Goal: Book appointment/travel/reservation

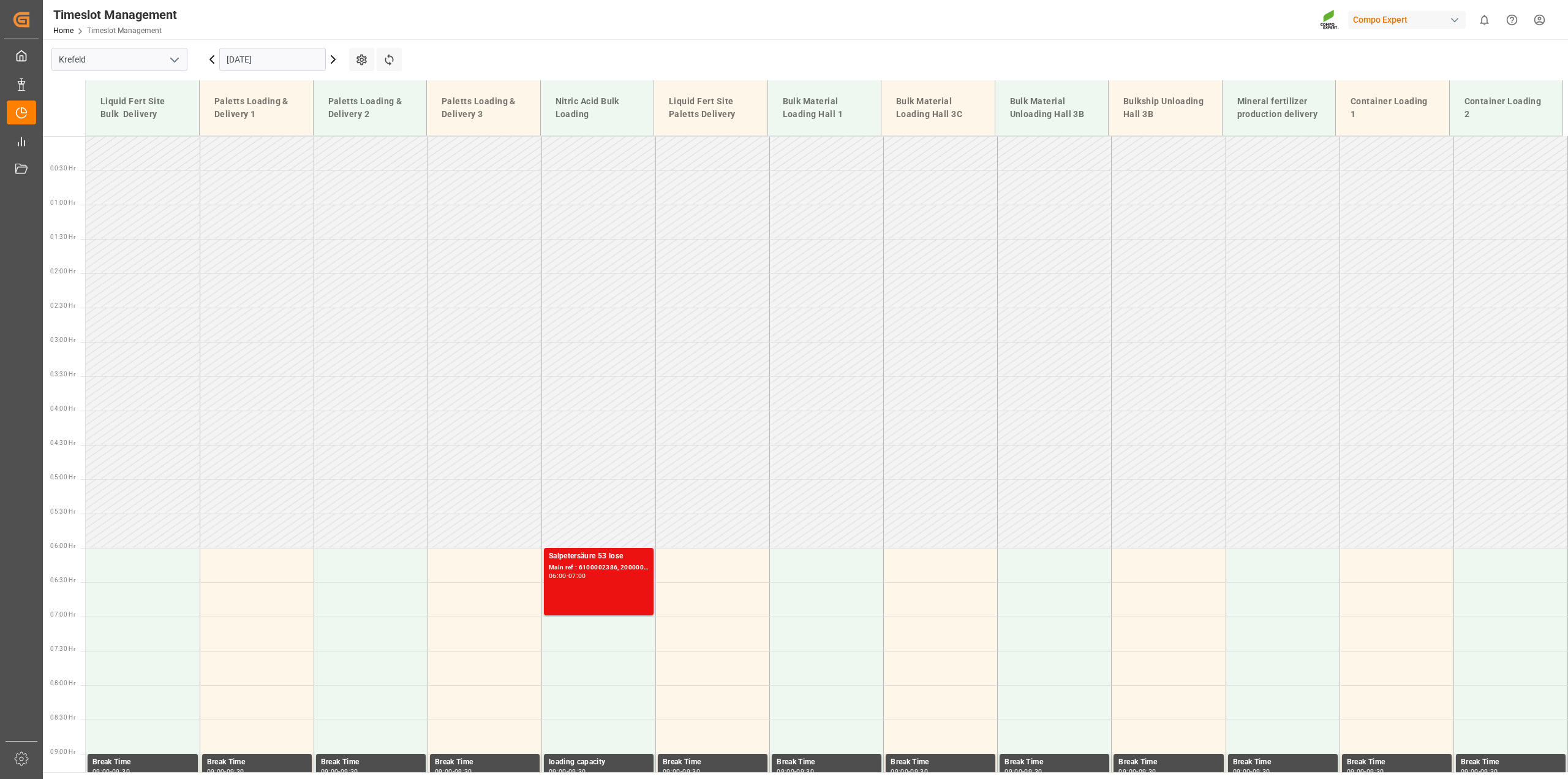
scroll to position [446, 0]
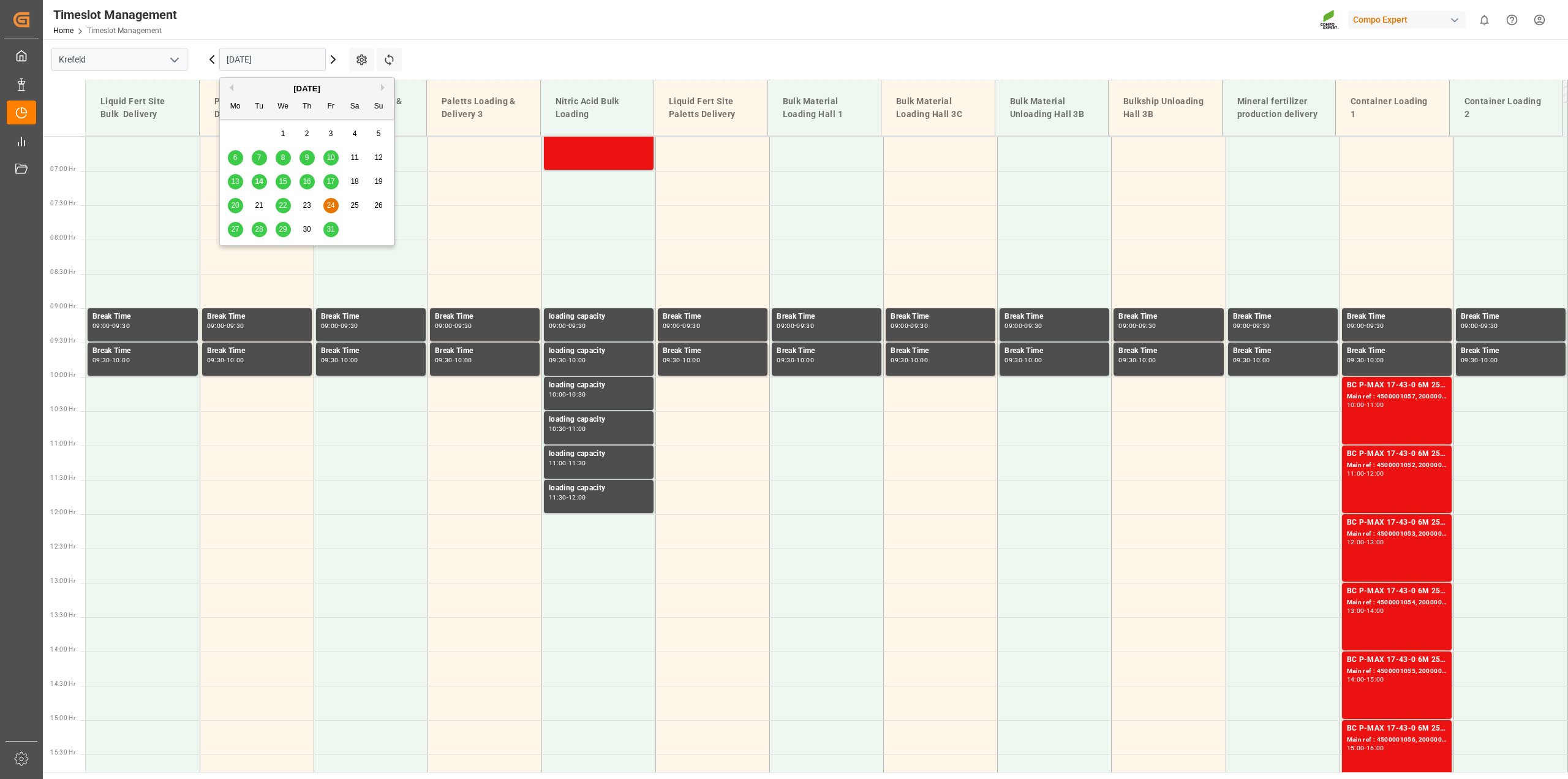
click at [239, 58] on input "[DATE]" at bounding box center [273, 60] width 106 height 23
click at [257, 209] on span "21" at bounding box center [259, 205] width 8 height 8
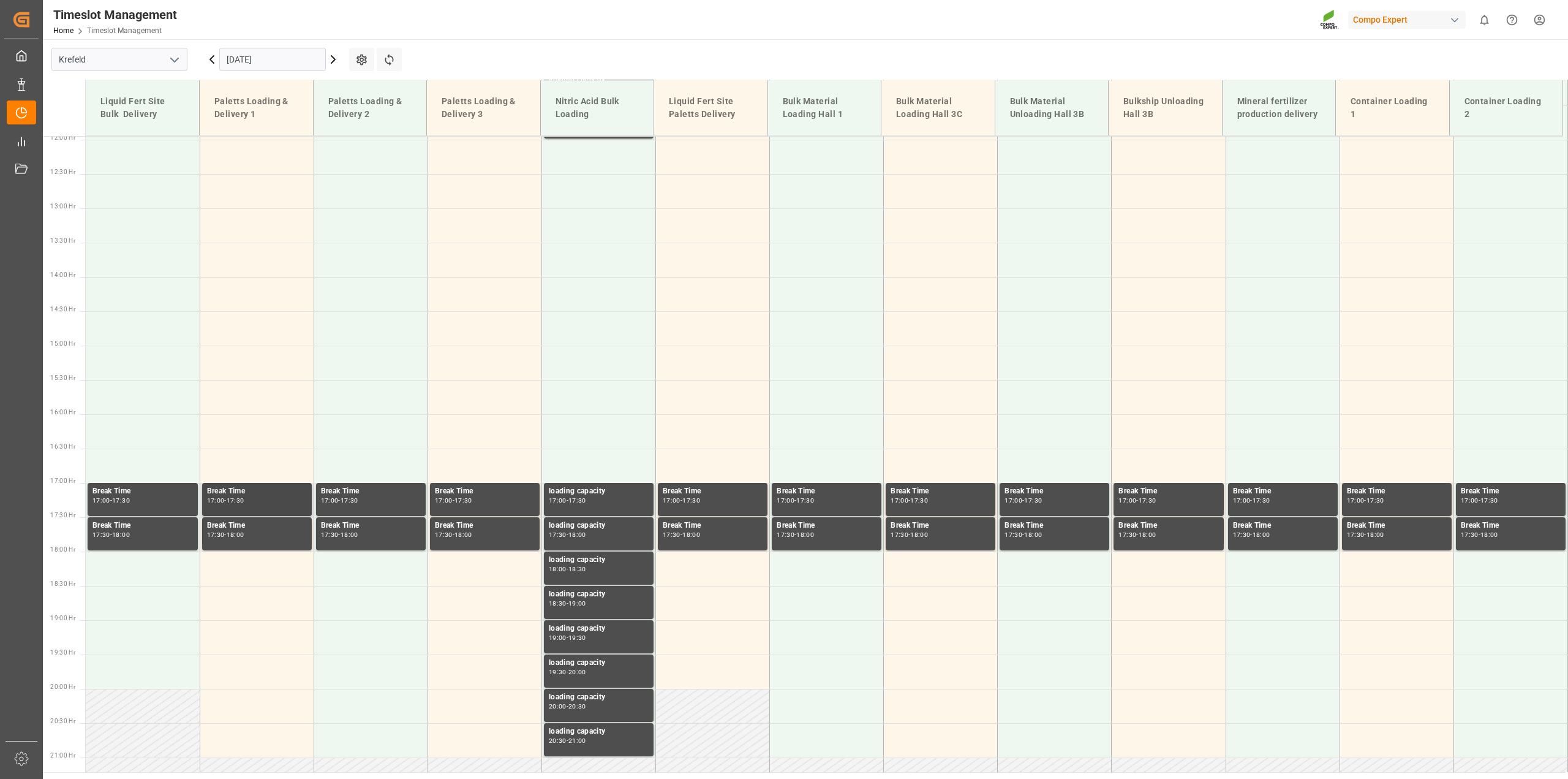
scroll to position [361, 0]
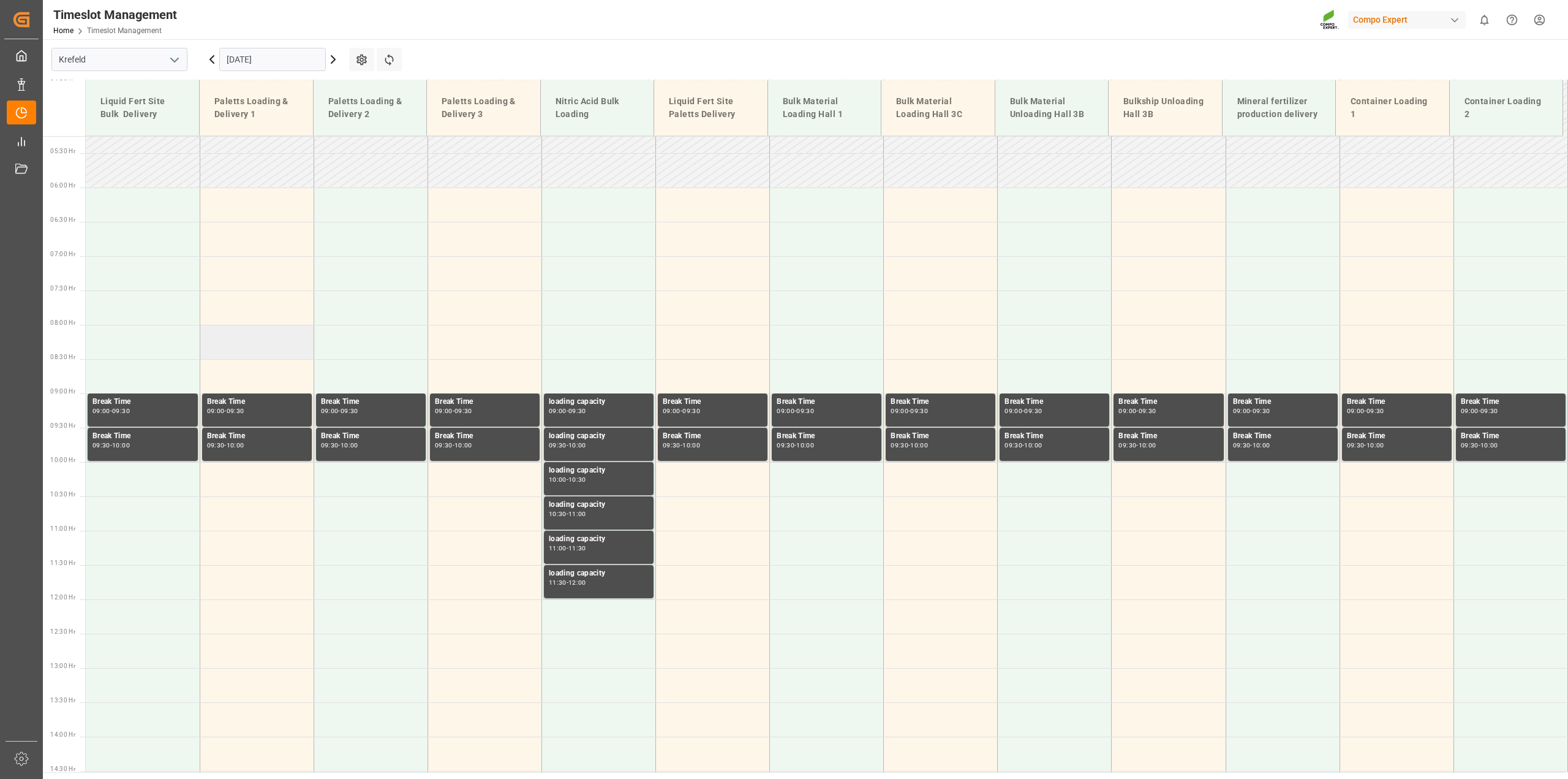
click at [240, 334] on td at bounding box center [257, 342] width 114 height 35
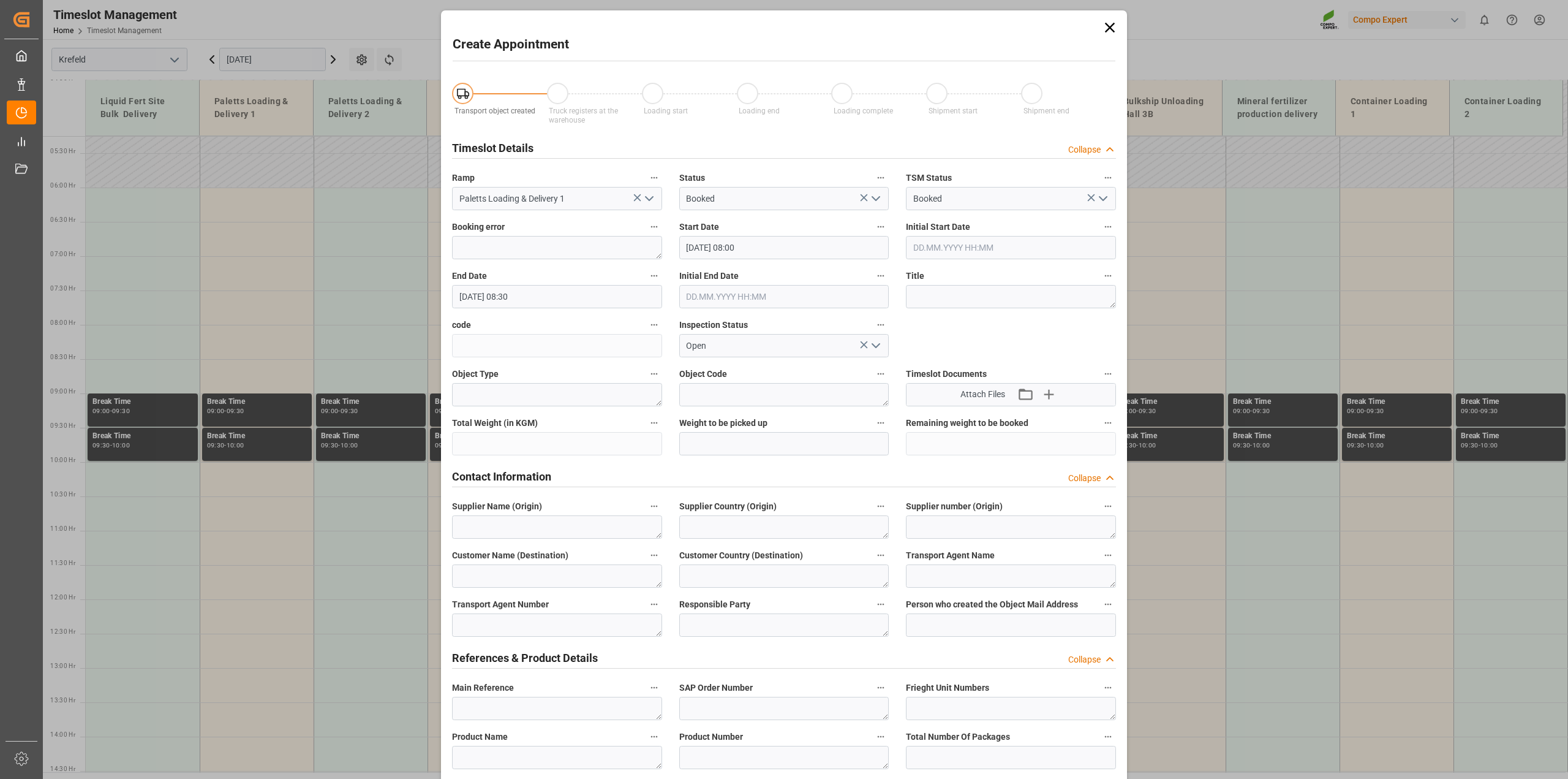
type input "[DATE] 08:00"
type input "[DATE] 08:30"
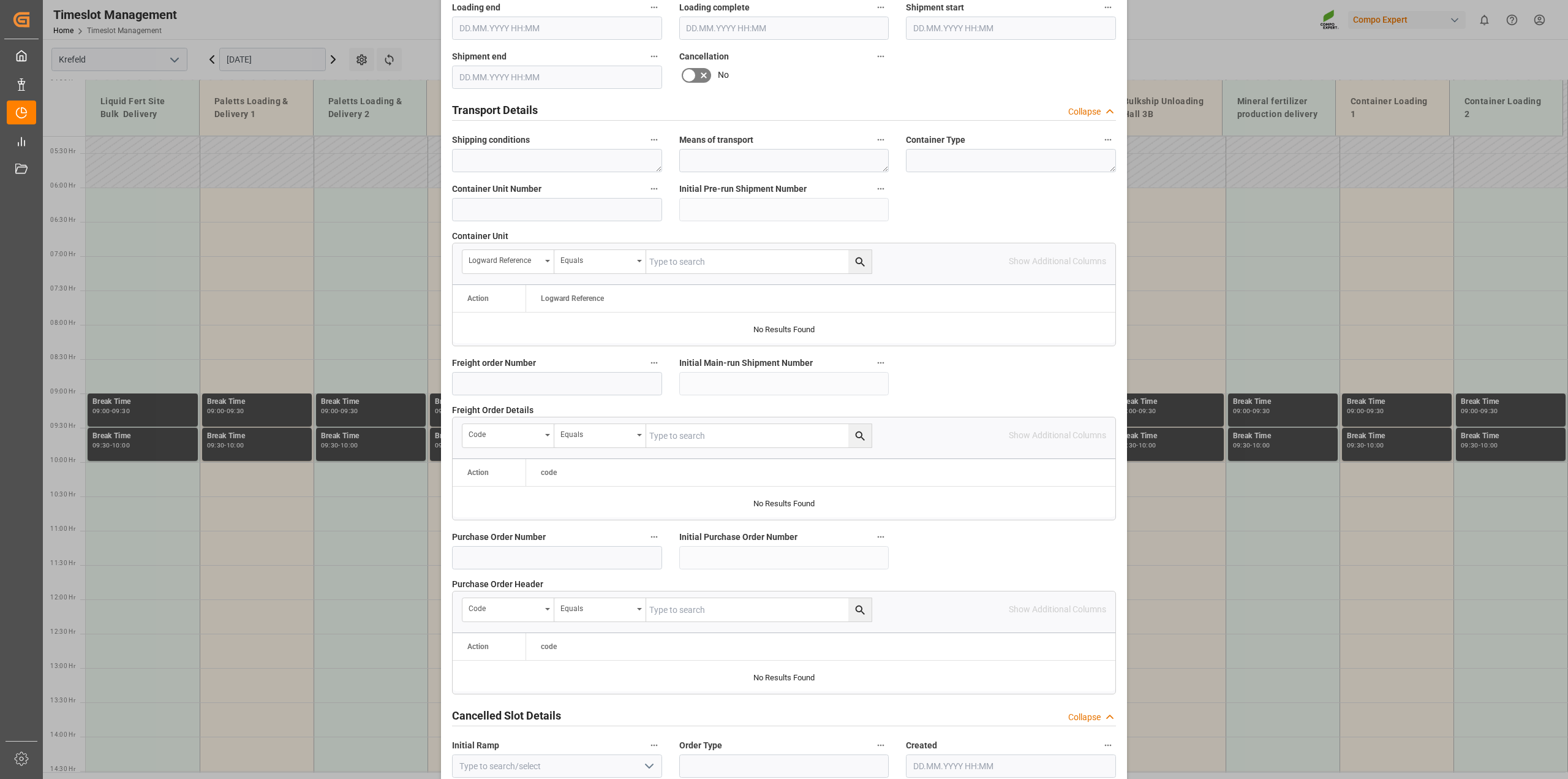
scroll to position [924, 0]
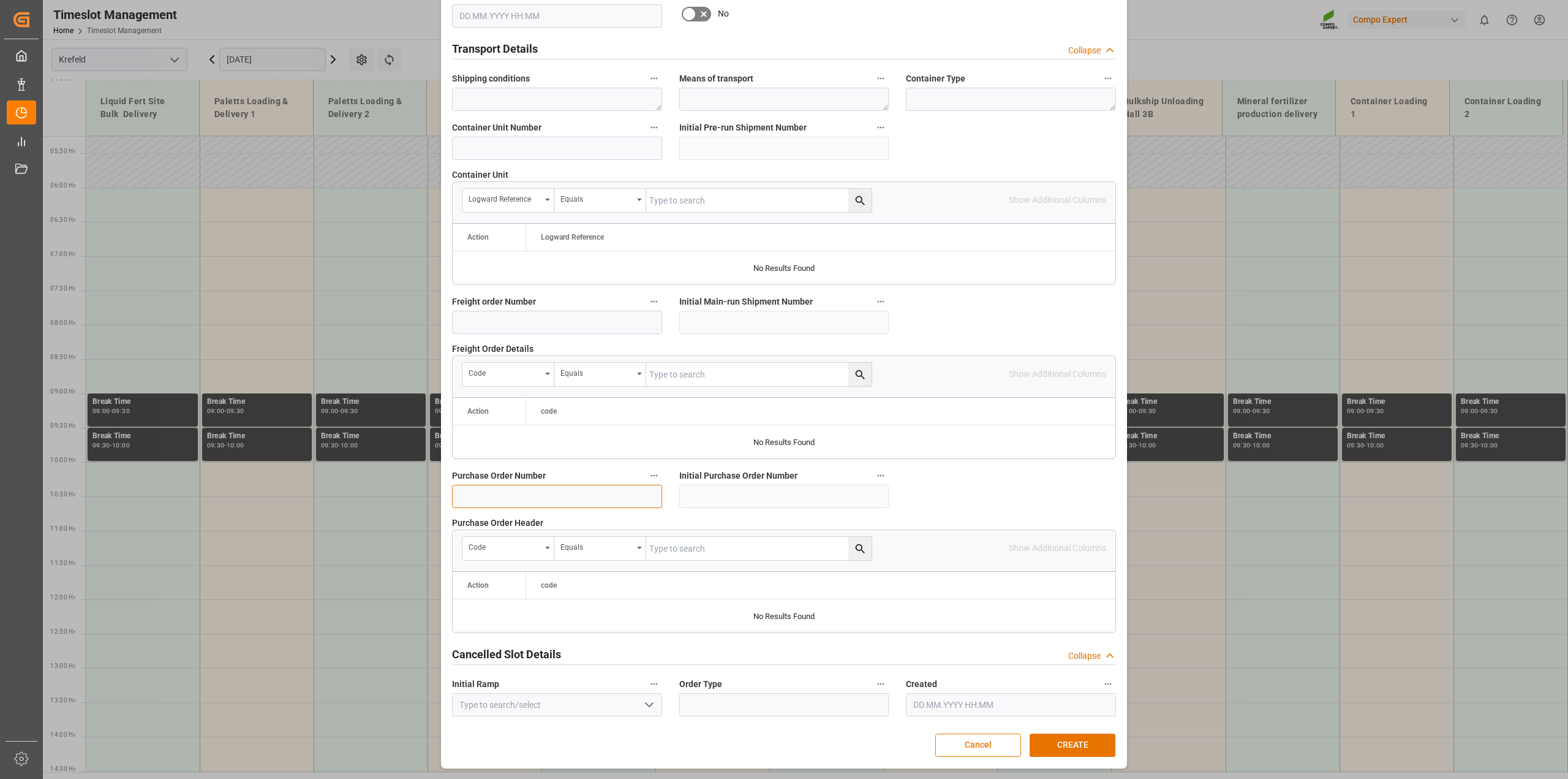
drag, startPoint x: 466, startPoint y: 495, endPoint x: 543, endPoint y: 507, distance: 77.9
click at [466, 495] on input at bounding box center [557, 496] width 210 height 23
paste input "4500008458"
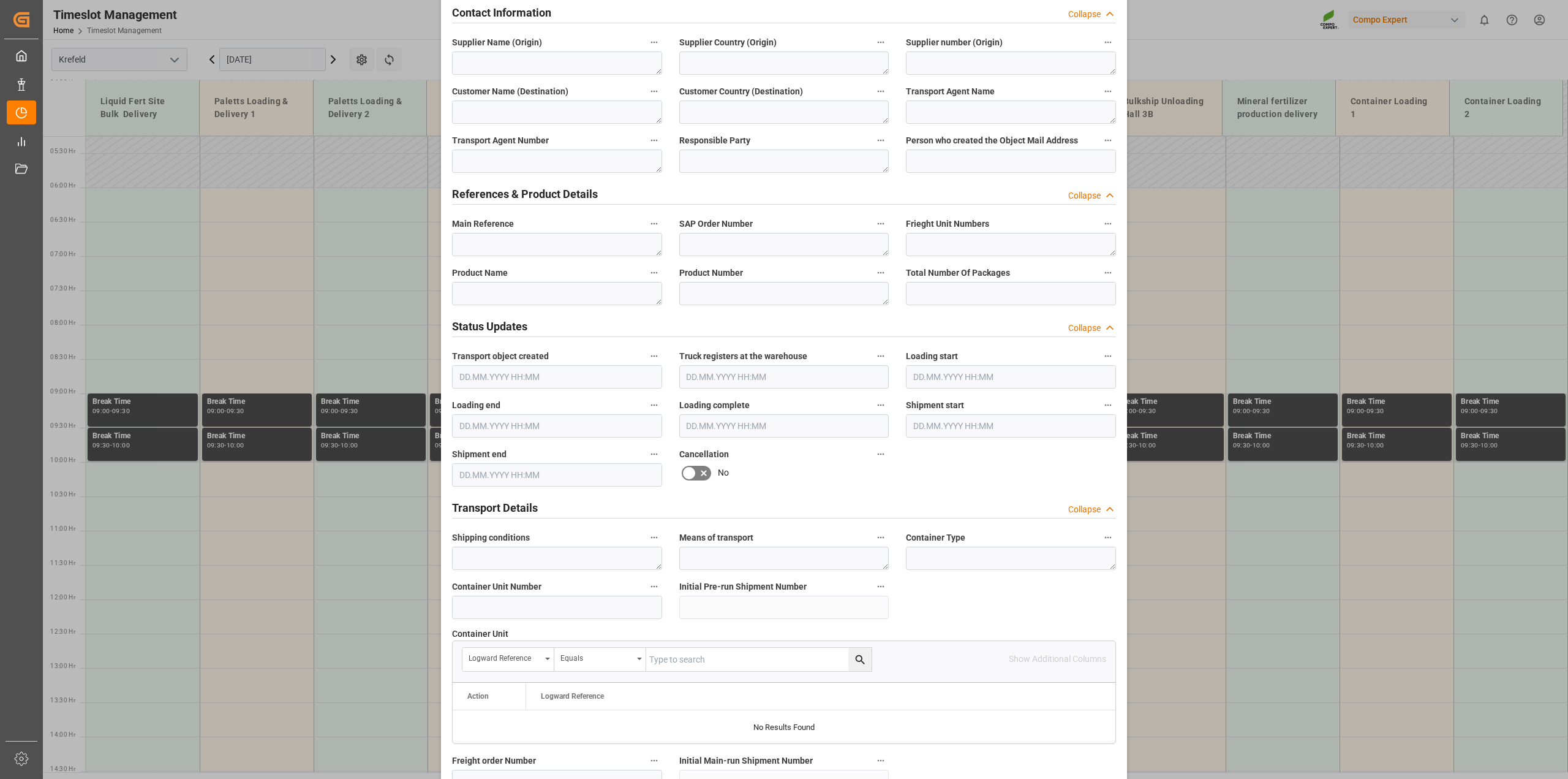
scroll to position [4, 0]
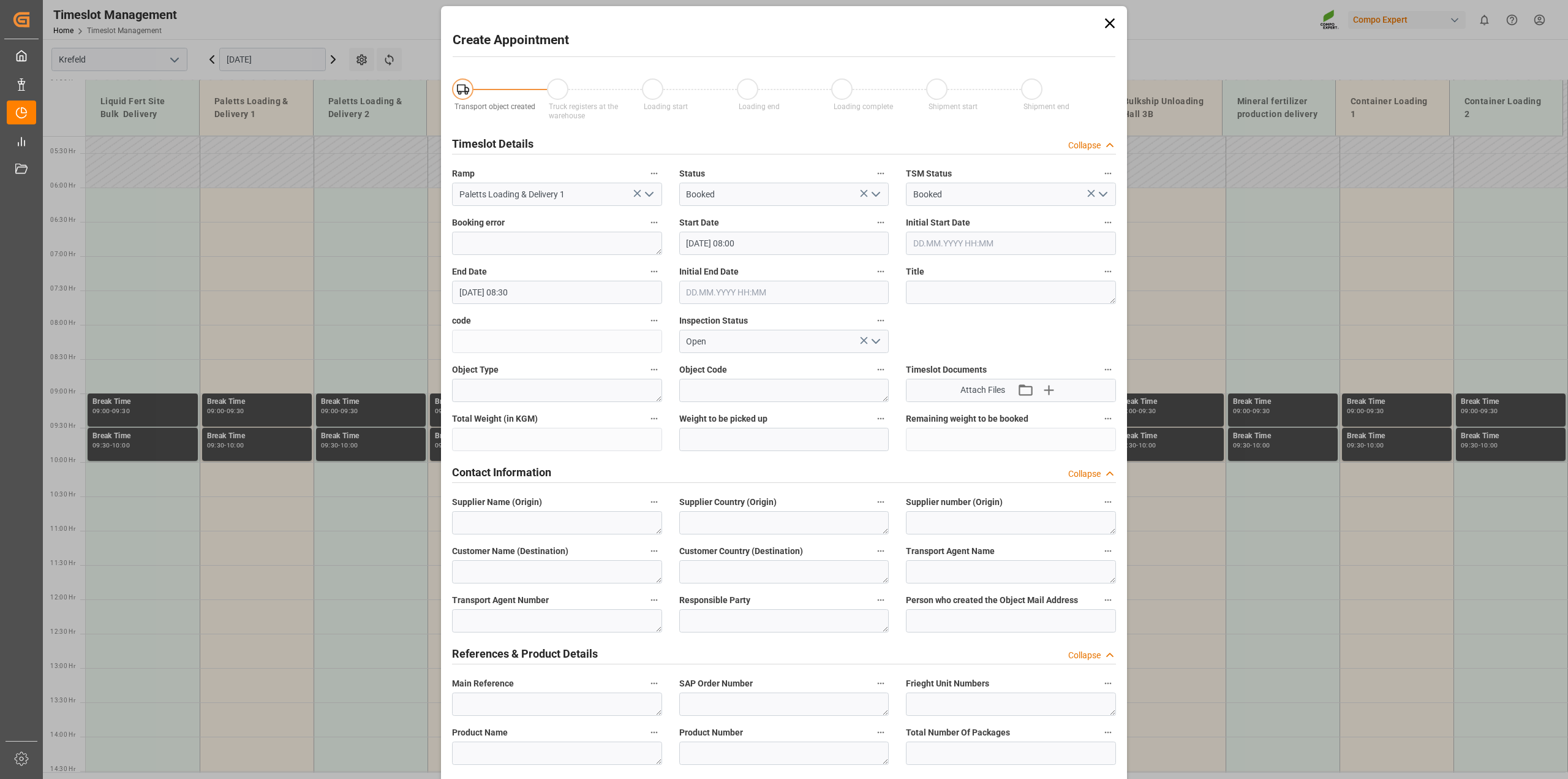
type input "4500008458"
click at [942, 295] on textarea at bounding box center [1011, 292] width 210 height 23
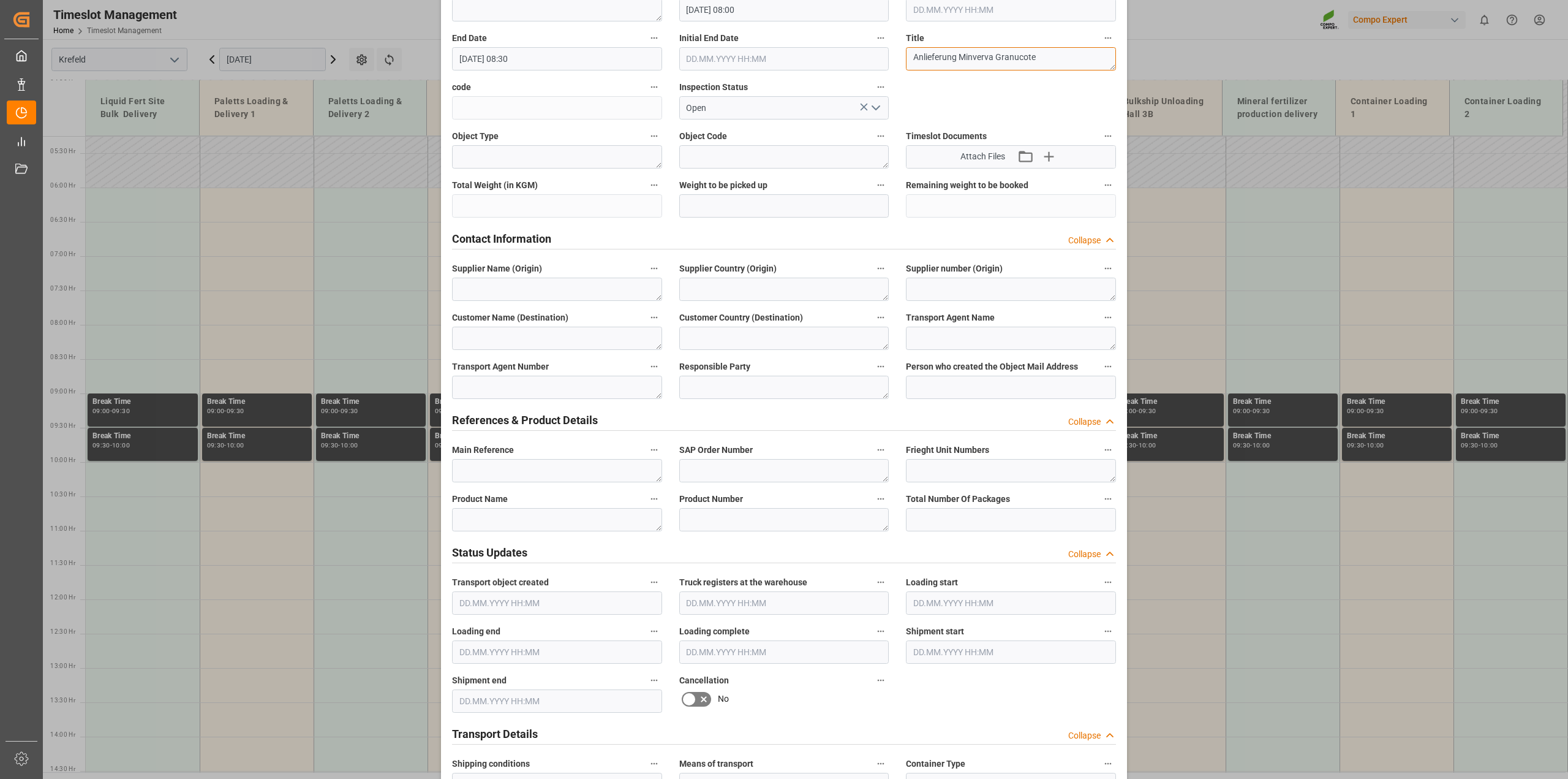
scroll to position [0, 0]
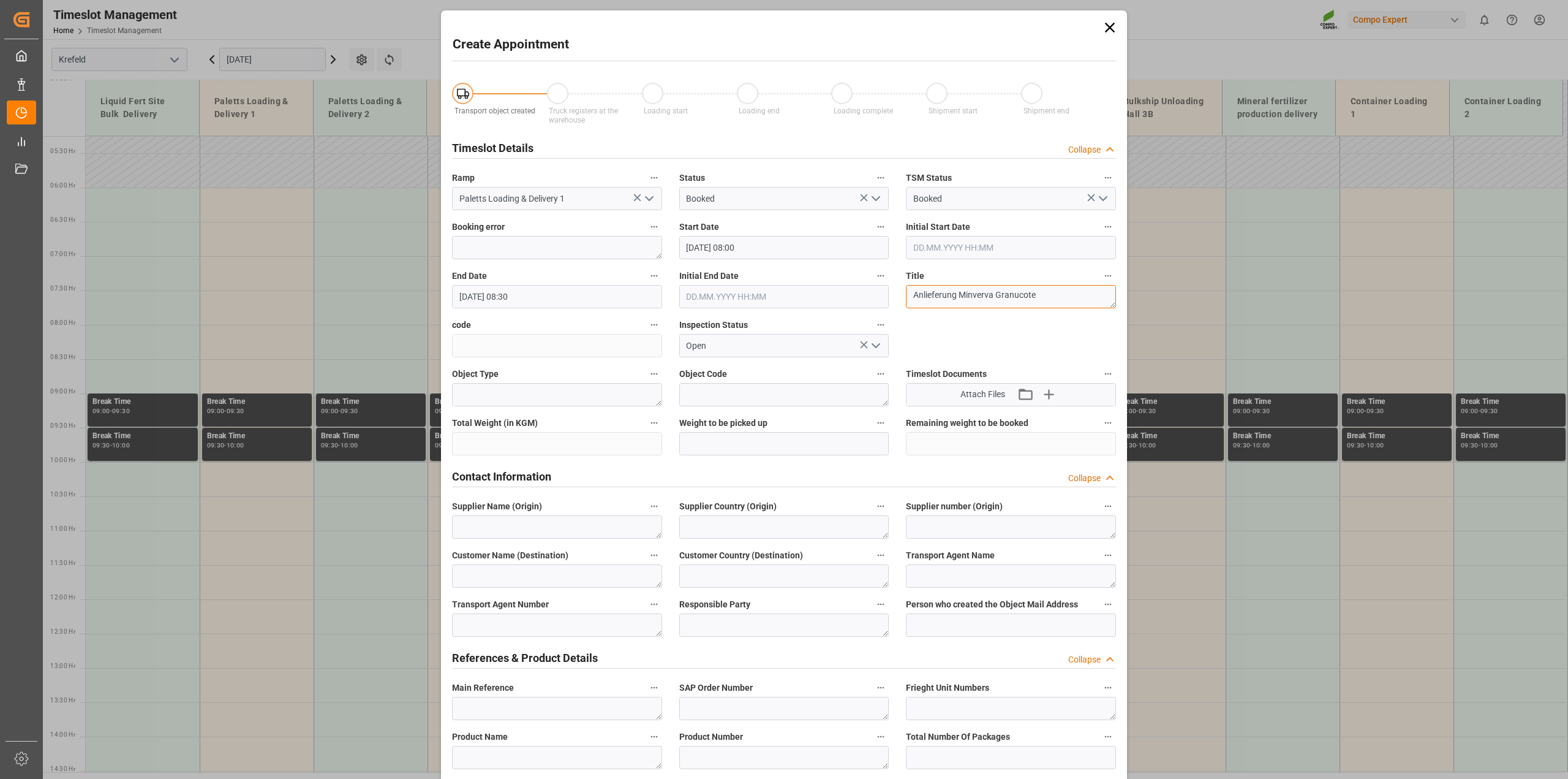
drag, startPoint x: 994, startPoint y: 291, endPoint x: 960, endPoint y: 293, distance: 34.1
click at [960, 293] on textarea "Anlieferung Minverva Granucote" at bounding box center [1011, 297] width 210 height 23
type textarea "Anlieferung Granucote"
click at [782, 202] on input "Booked" at bounding box center [784, 199] width 210 height 23
click at [878, 200] on icon "open menu" at bounding box center [876, 199] width 15 height 15
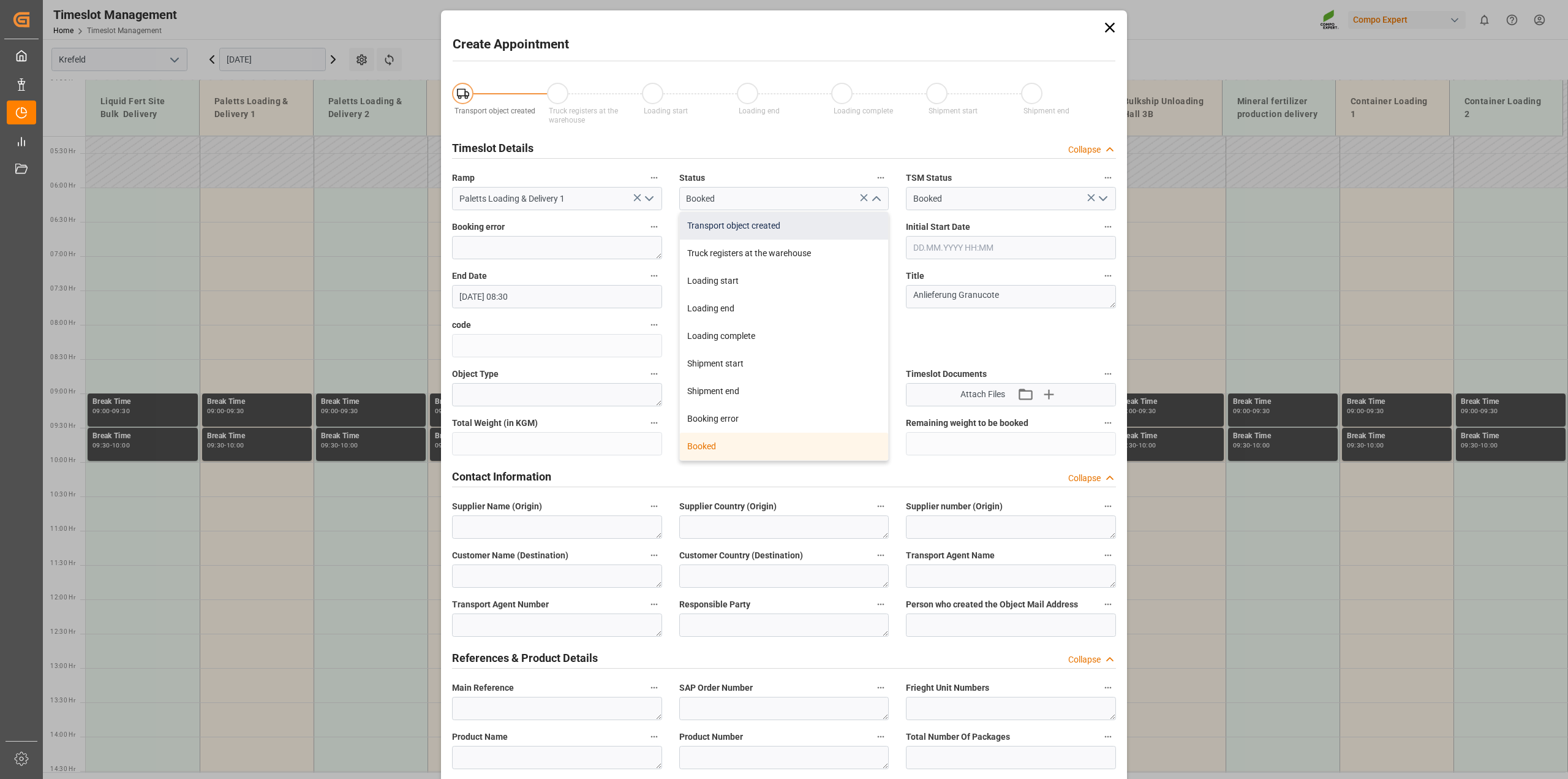
click at [741, 231] on div "Transport object created" at bounding box center [784, 226] width 209 height 28
type input "Transport object created"
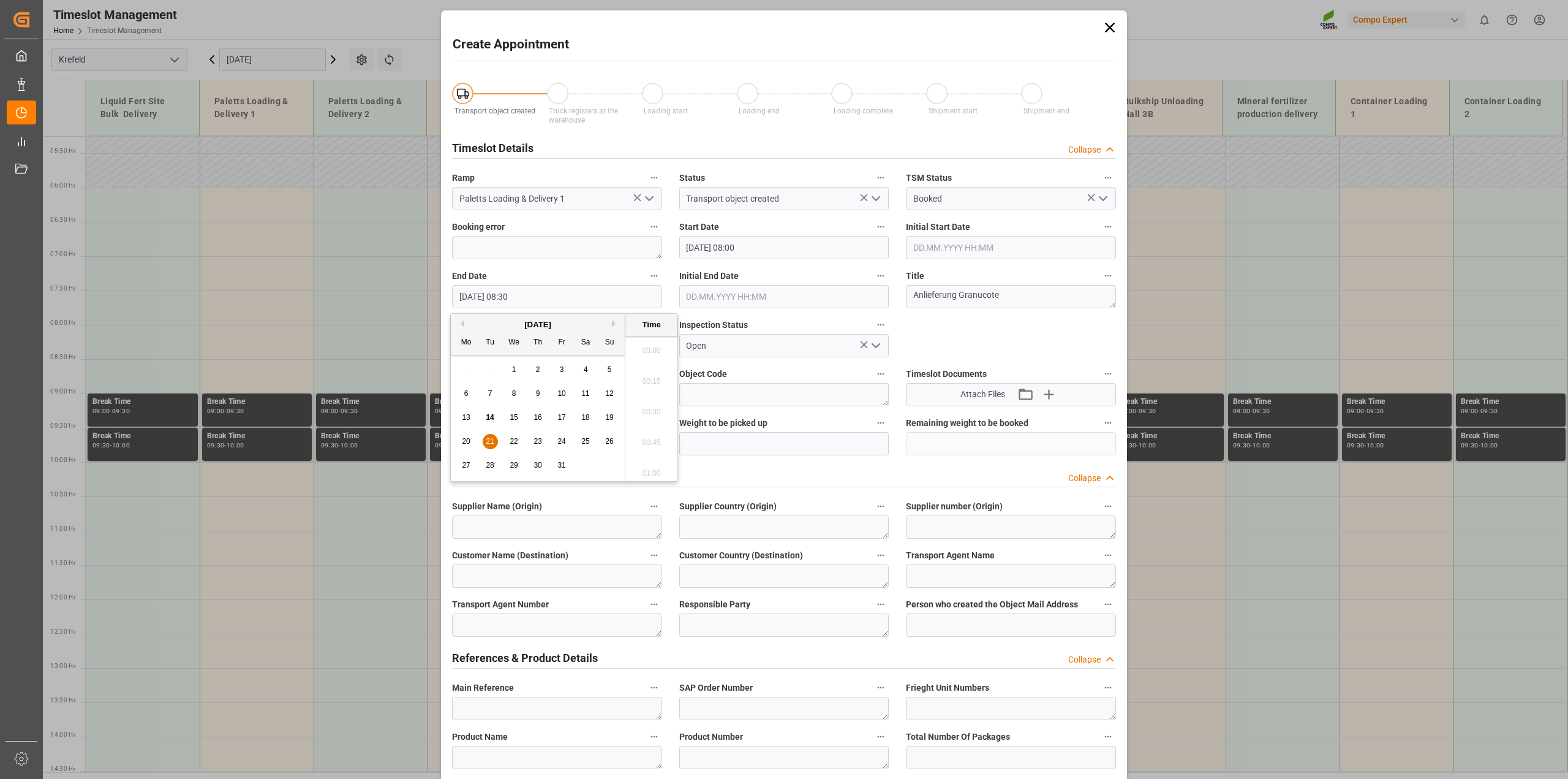
click at [526, 296] on input "[DATE] 08:30" at bounding box center [557, 297] width 210 height 23
click at [485, 440] on div "21" at bounding box center [490, 441] width 15 height 15
click at [647, 393] on li "09:00" at bounding box center [651, 393] width 52 height 31
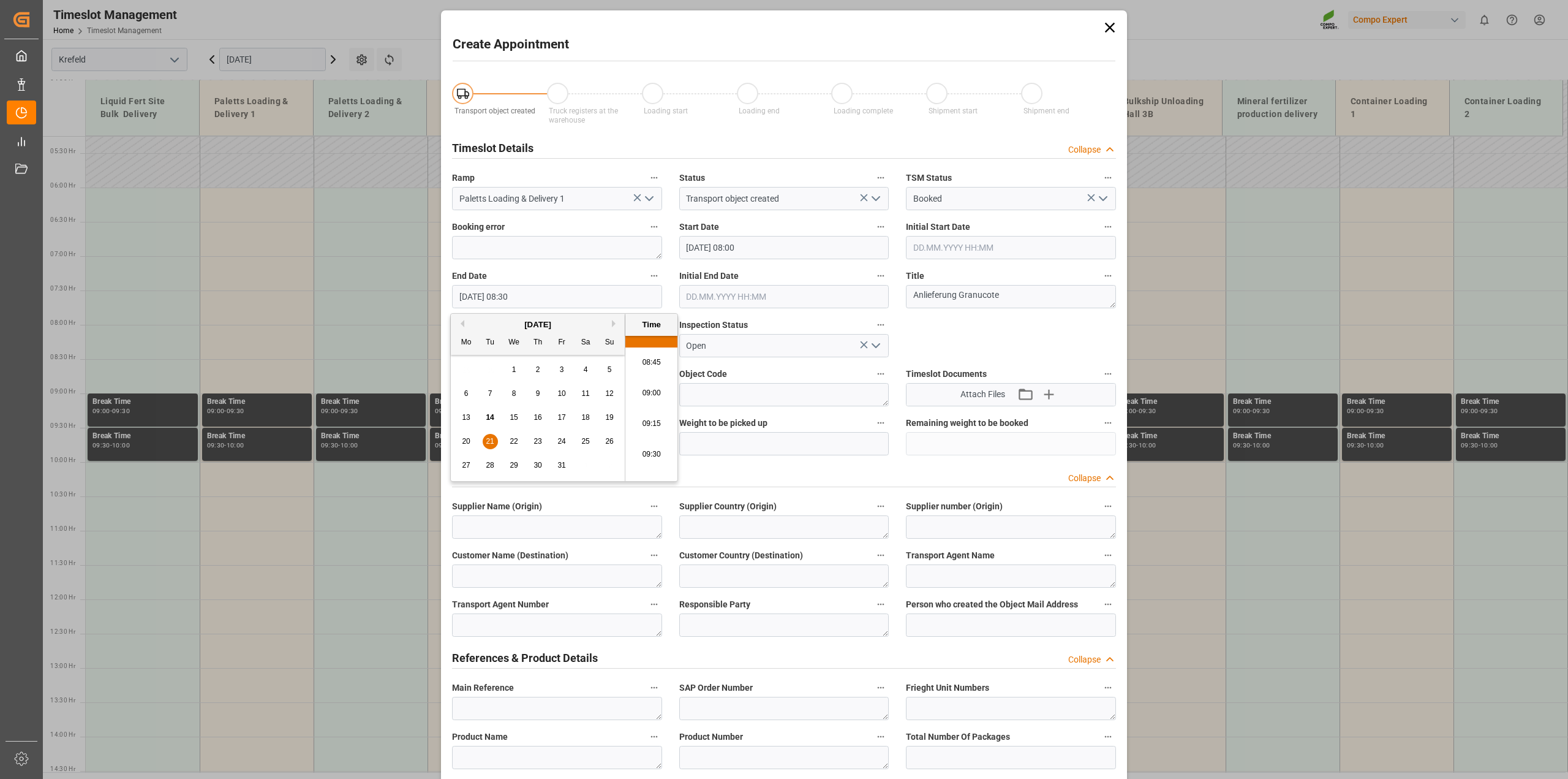
type input "[DATE] 09:00"
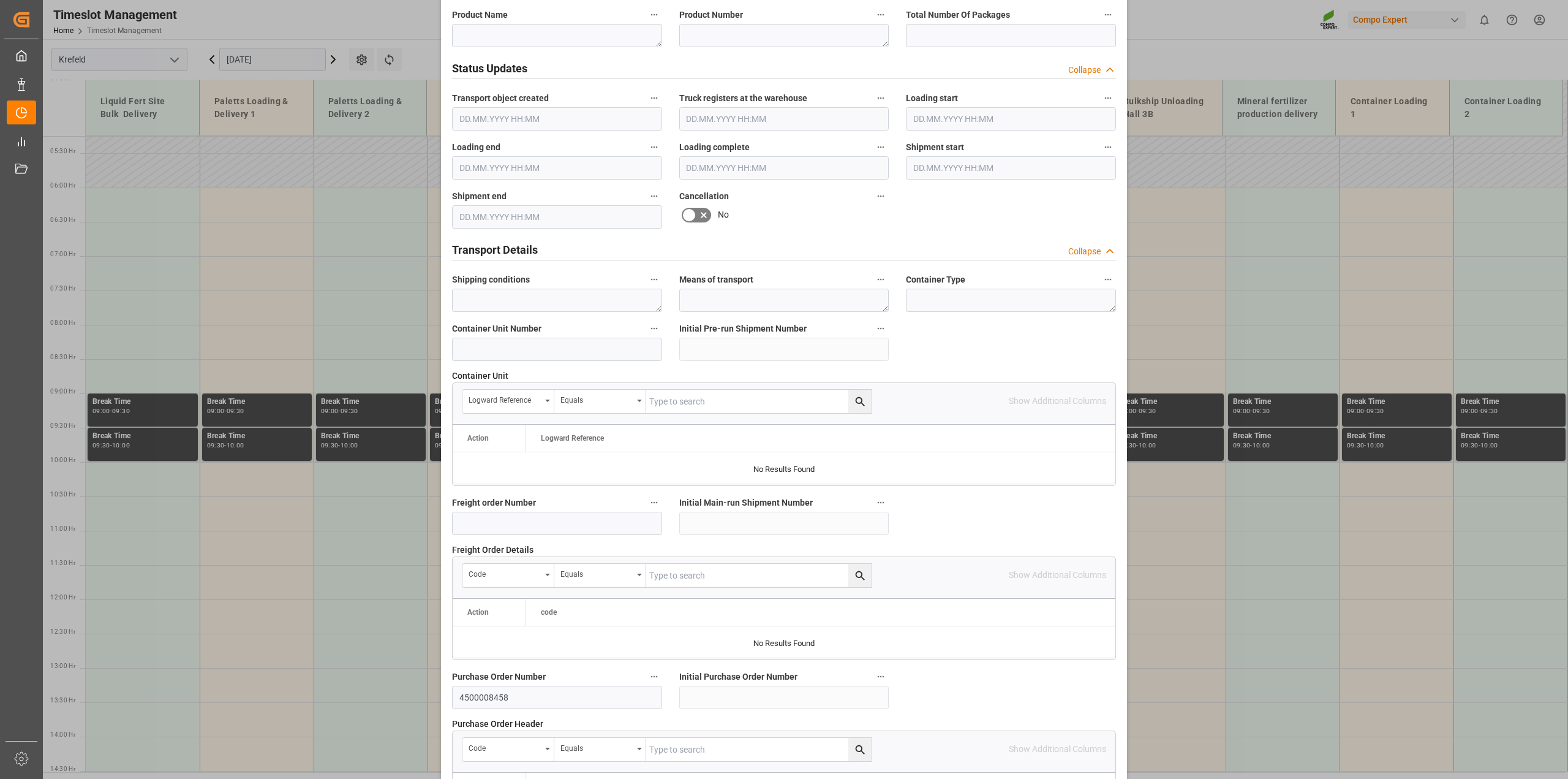
scroll to position [924, 0]
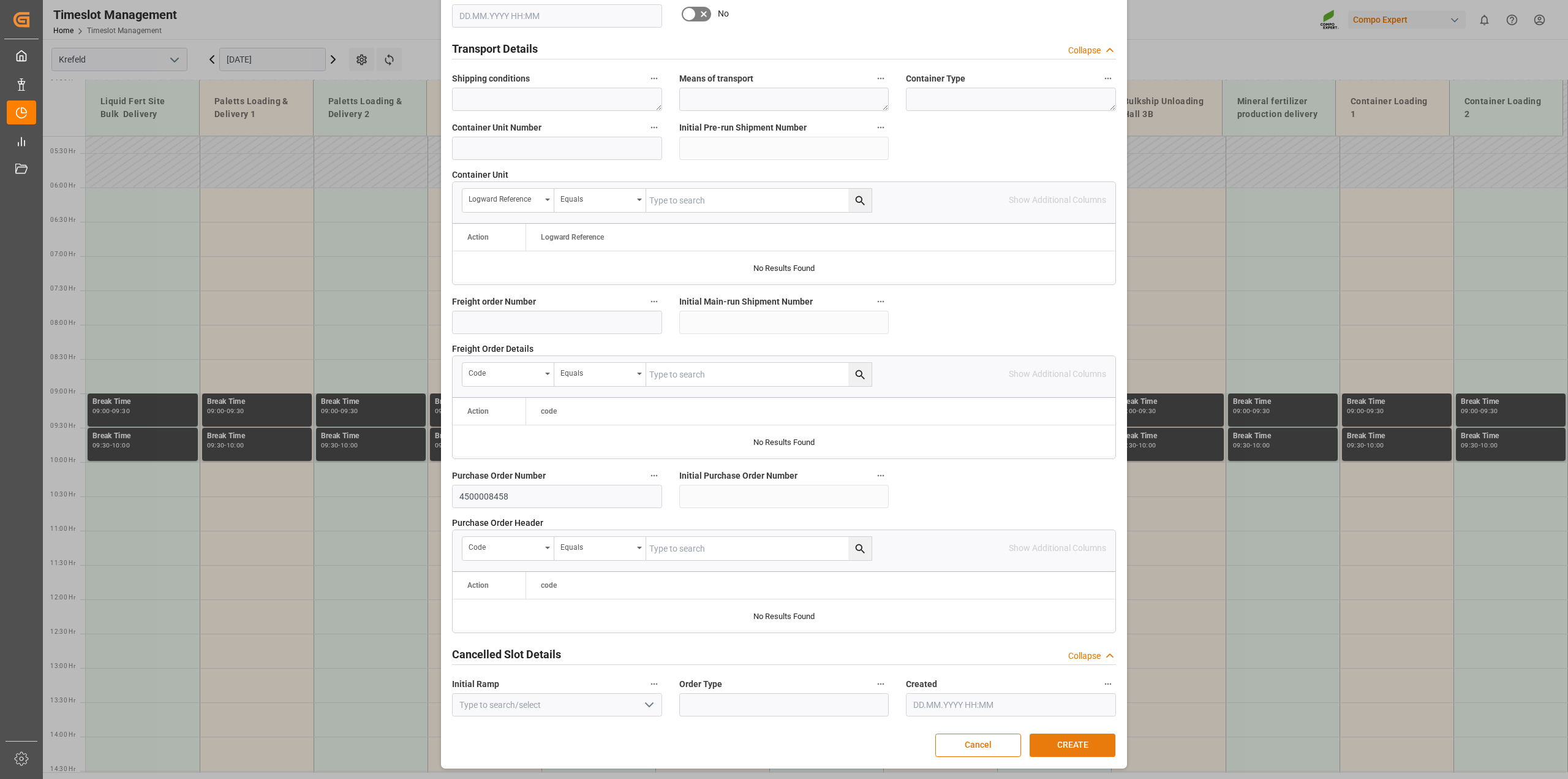
click at [1085, 749] on button "CREATE" at bounding box center [1072, 745] width 86 height 23
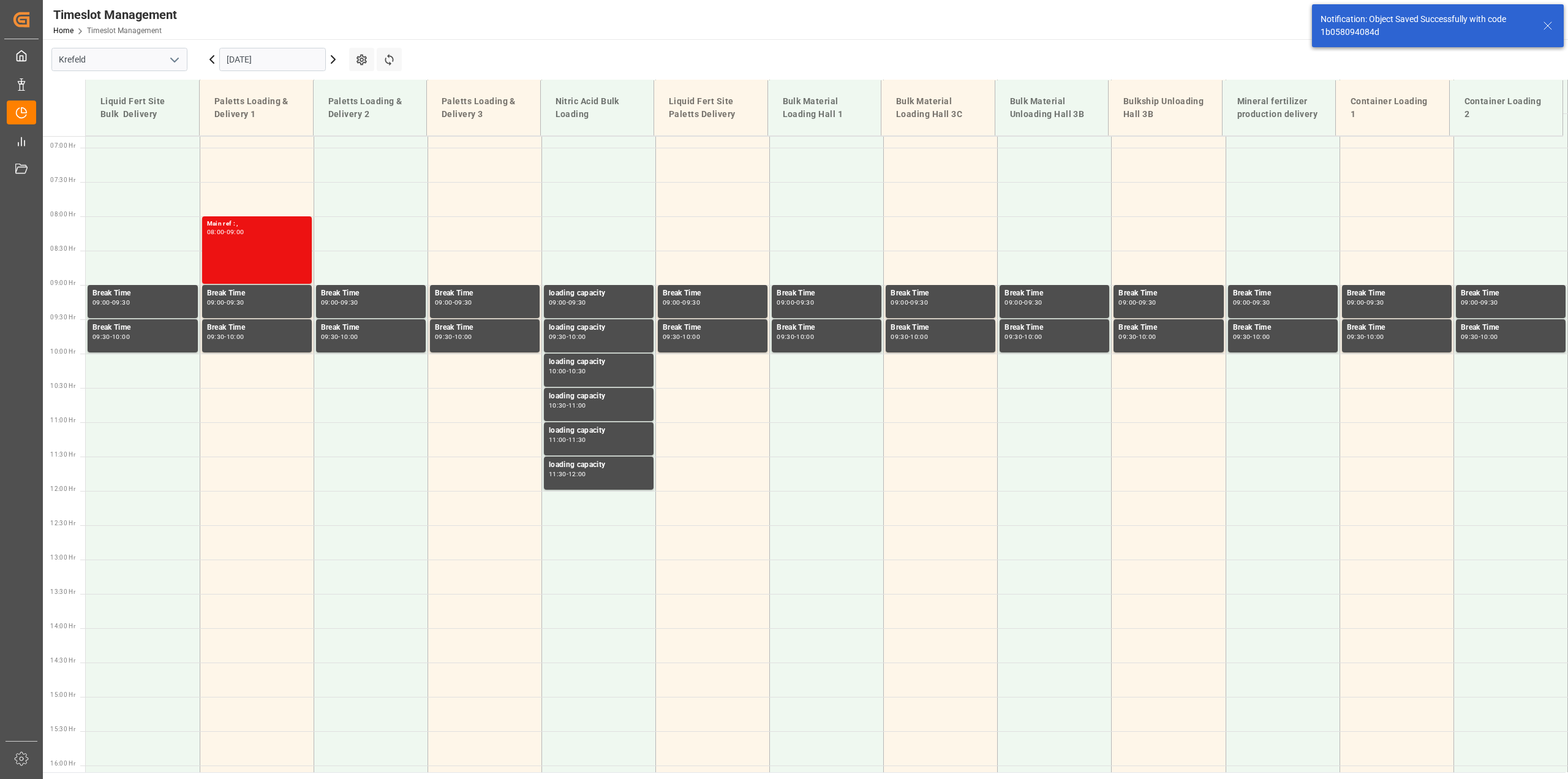
scroll to position [486, 0]
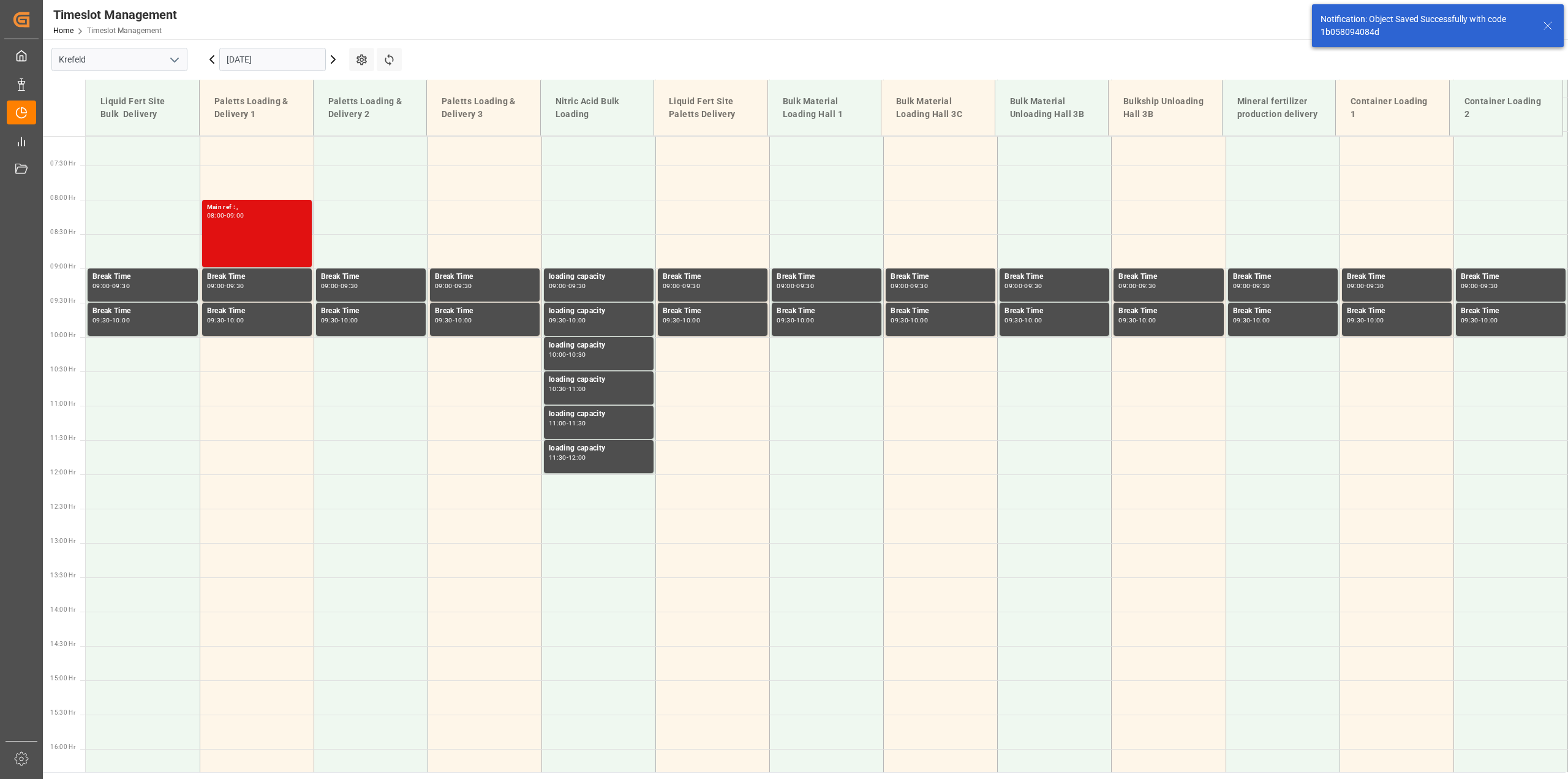
click at [252, 236] on div "Main ref : , 08:00 - 09:00" at bounding box center [257, 234] width 100 height 63
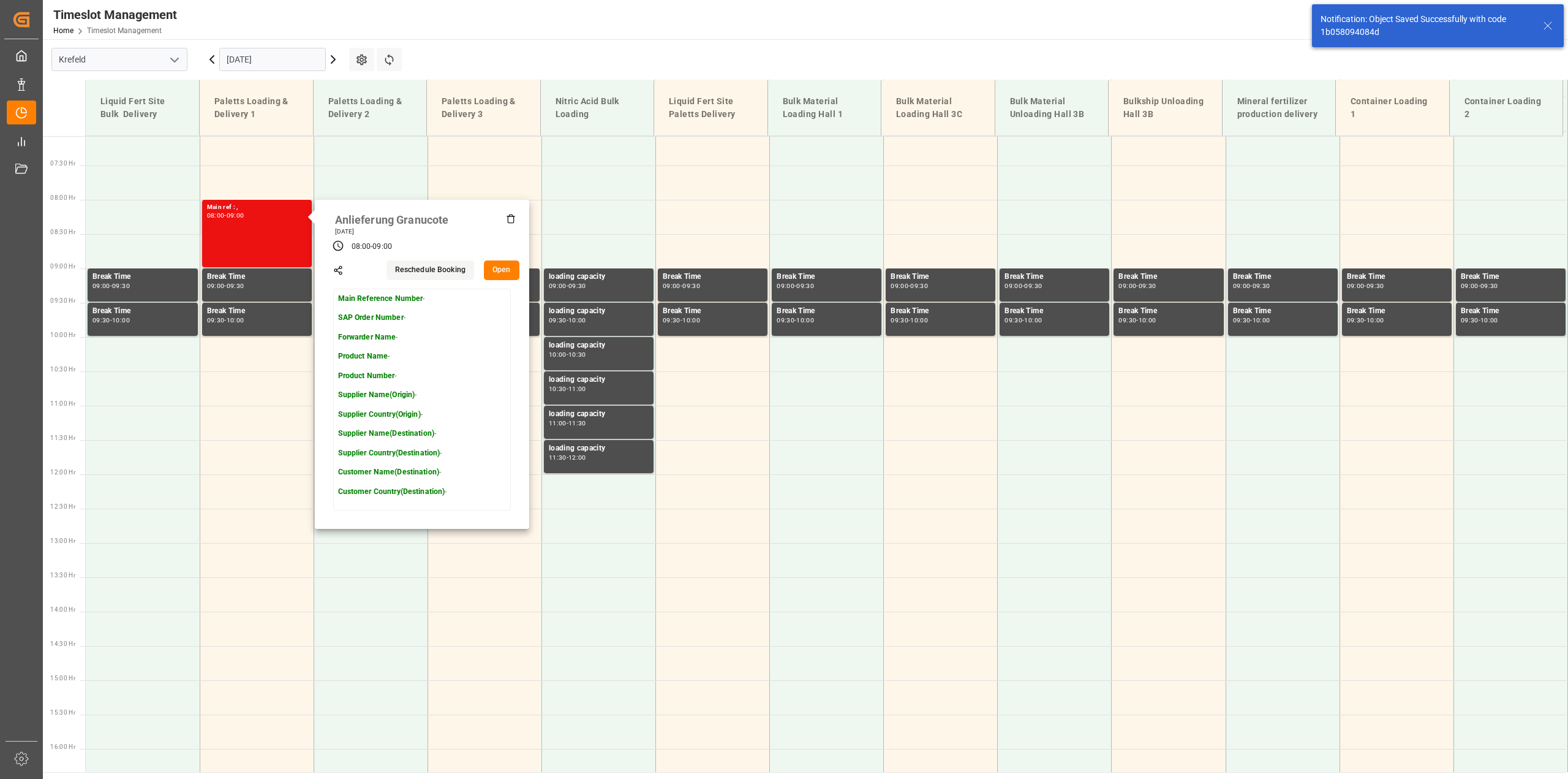
click at [499, 265] on button "Open" at bounding box center [501, 270] width 35 height 20
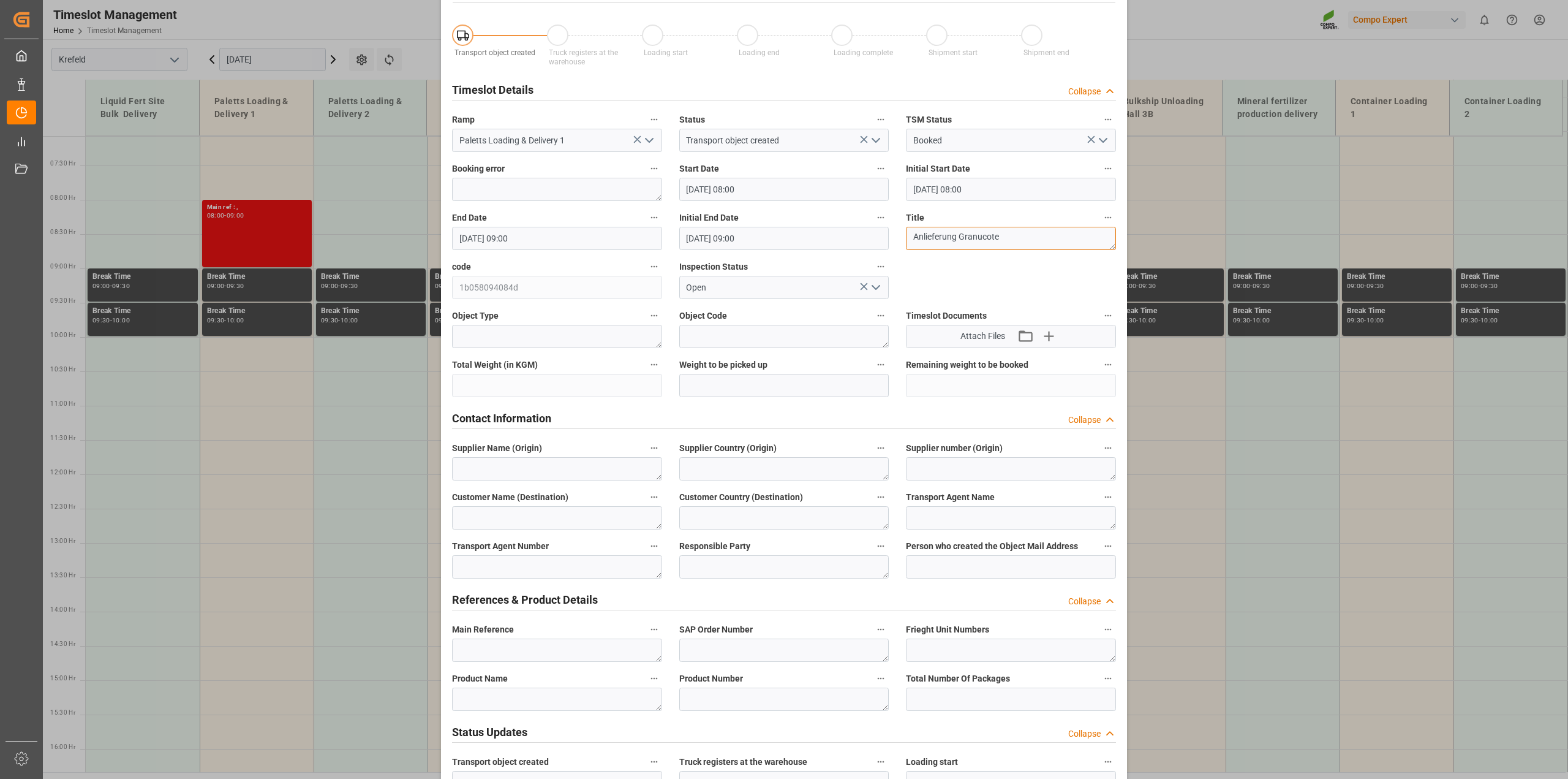
scroll to position [230, 0]
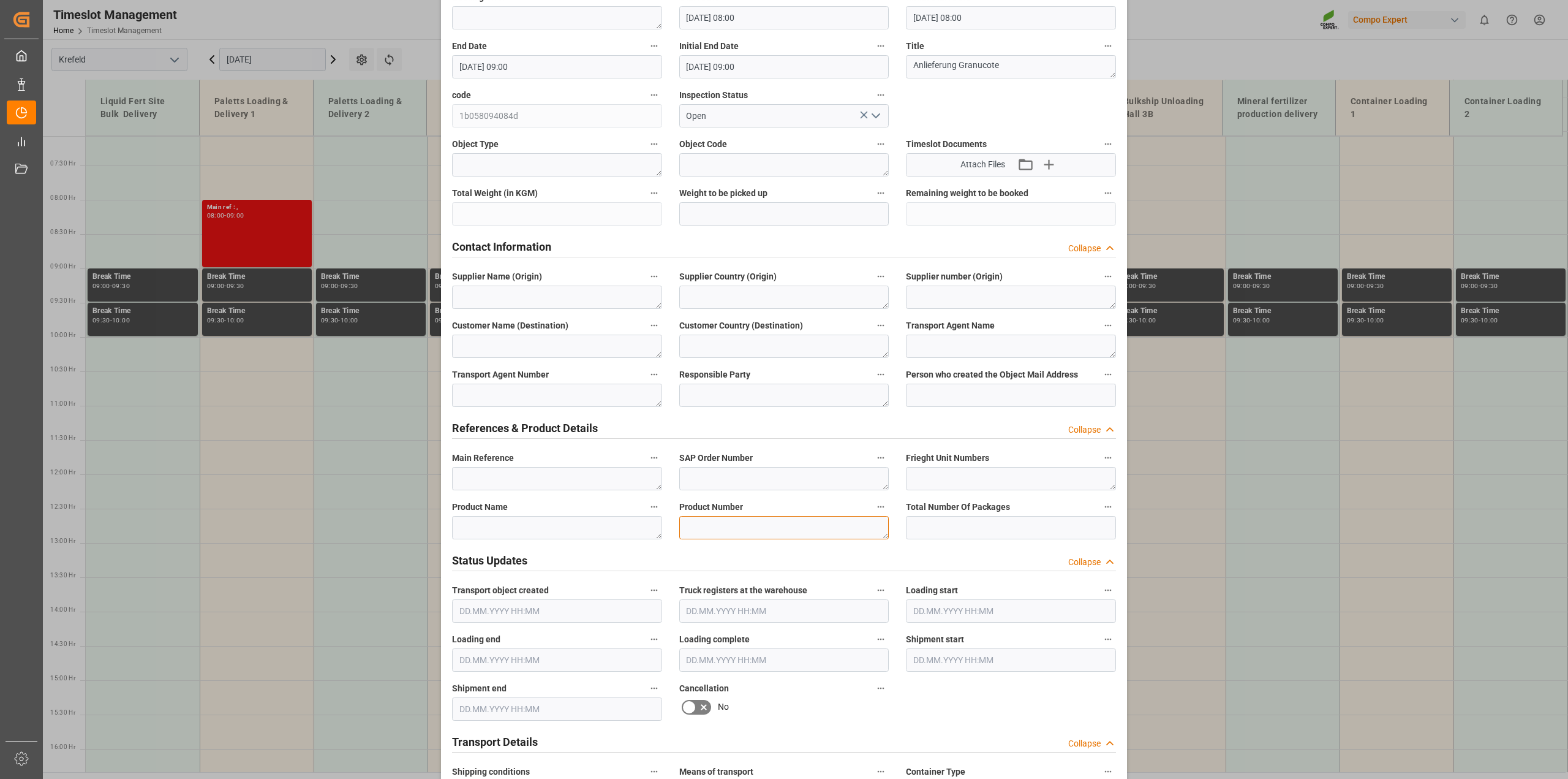
click at [721, 525] on textarea at bounding box center [784, 528] width 210 height 23
click at [555, 525] on textarea at bounding box center [557, 528] width 210 height 23
paste textarea "Anlieferung Granucote"
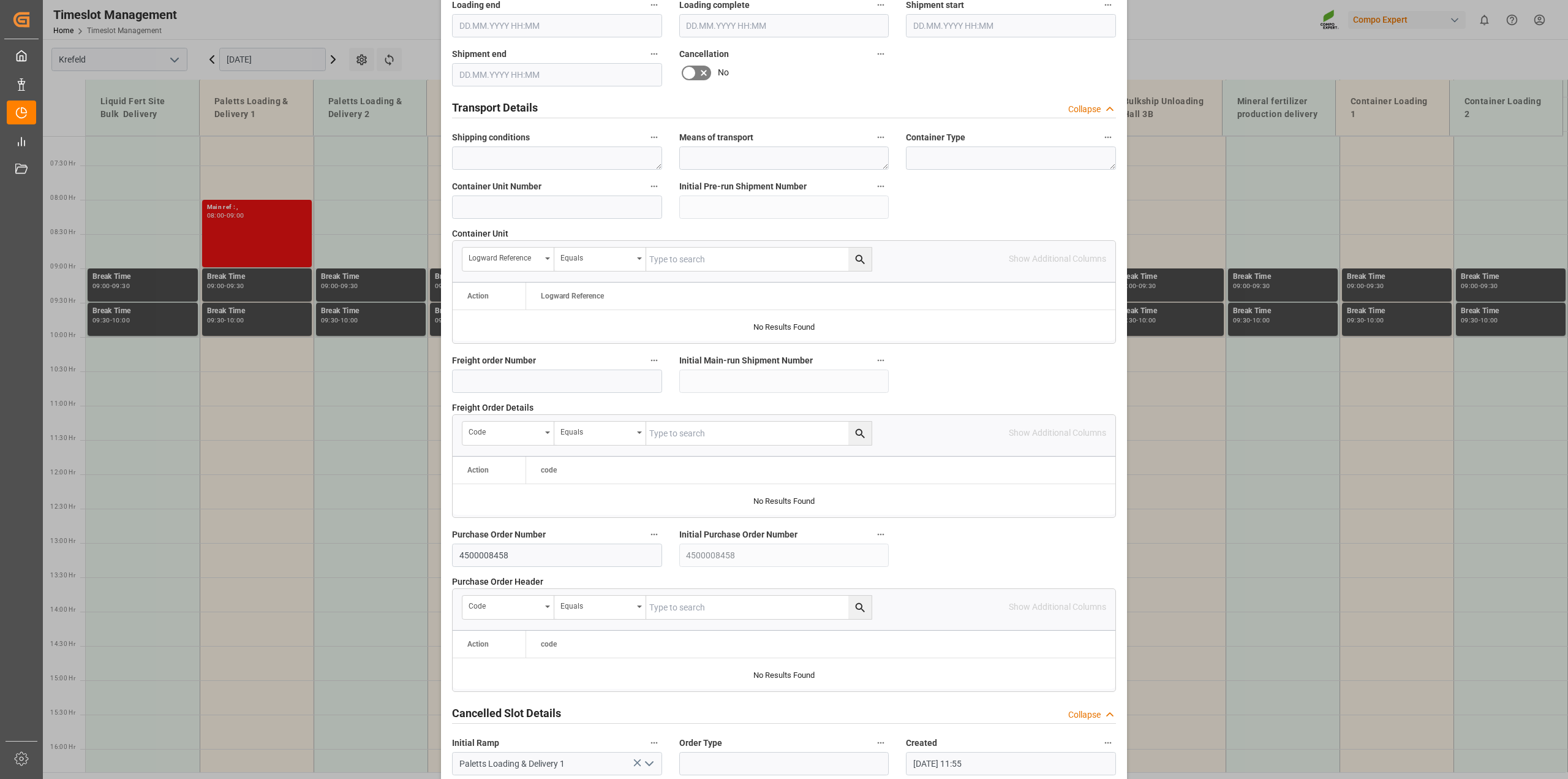
scroll to position [924, 0]
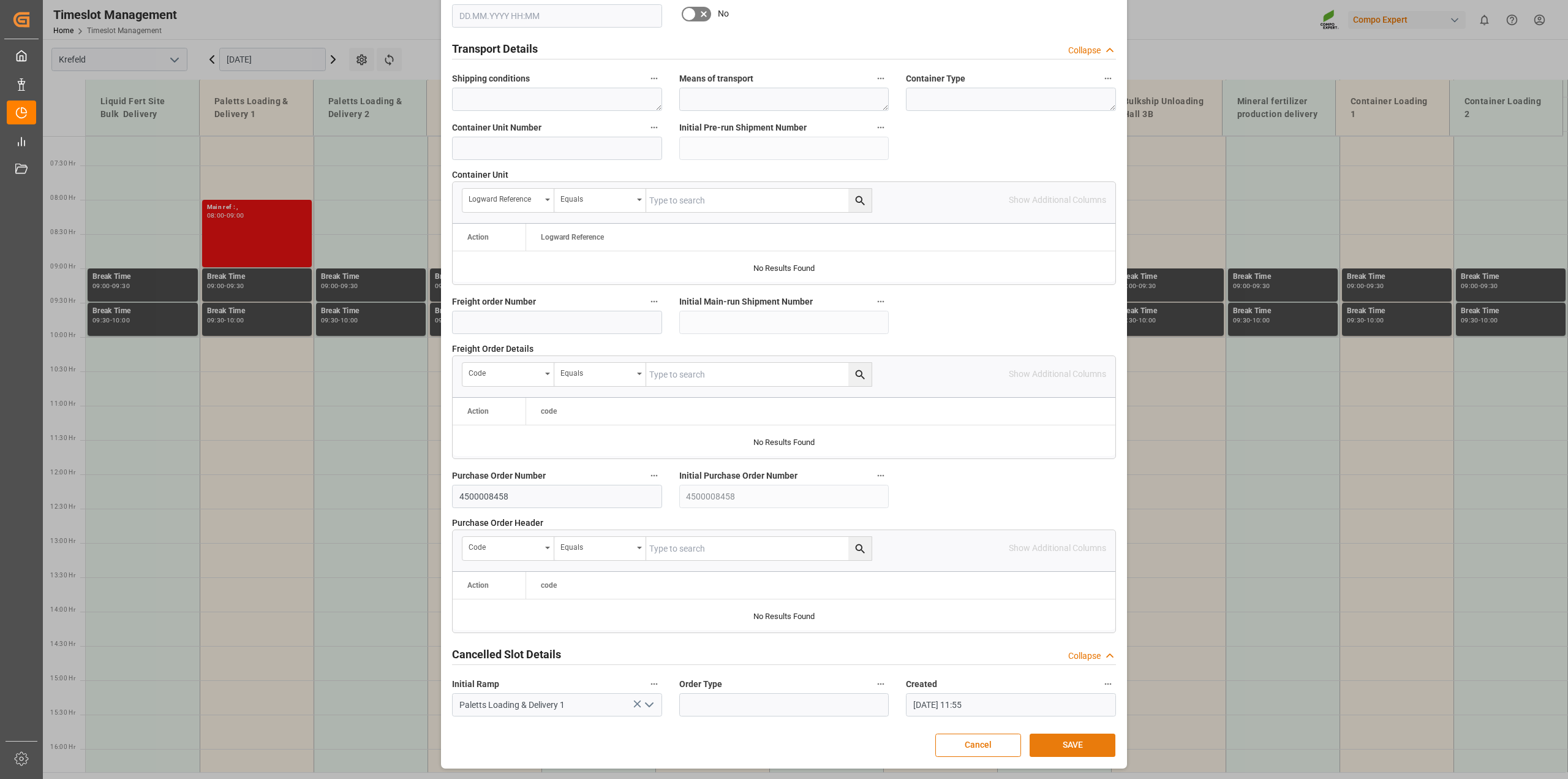
type textarea "Anlieferung Granucote"
drag, startPoint x: 1063, startPoint y: 748, endPoint x: 1036, endPoint y: 746, distance: 27.1
click at [1063, 746] on button "SAVE" at bounding box center [1072, 745] width 86 height 23
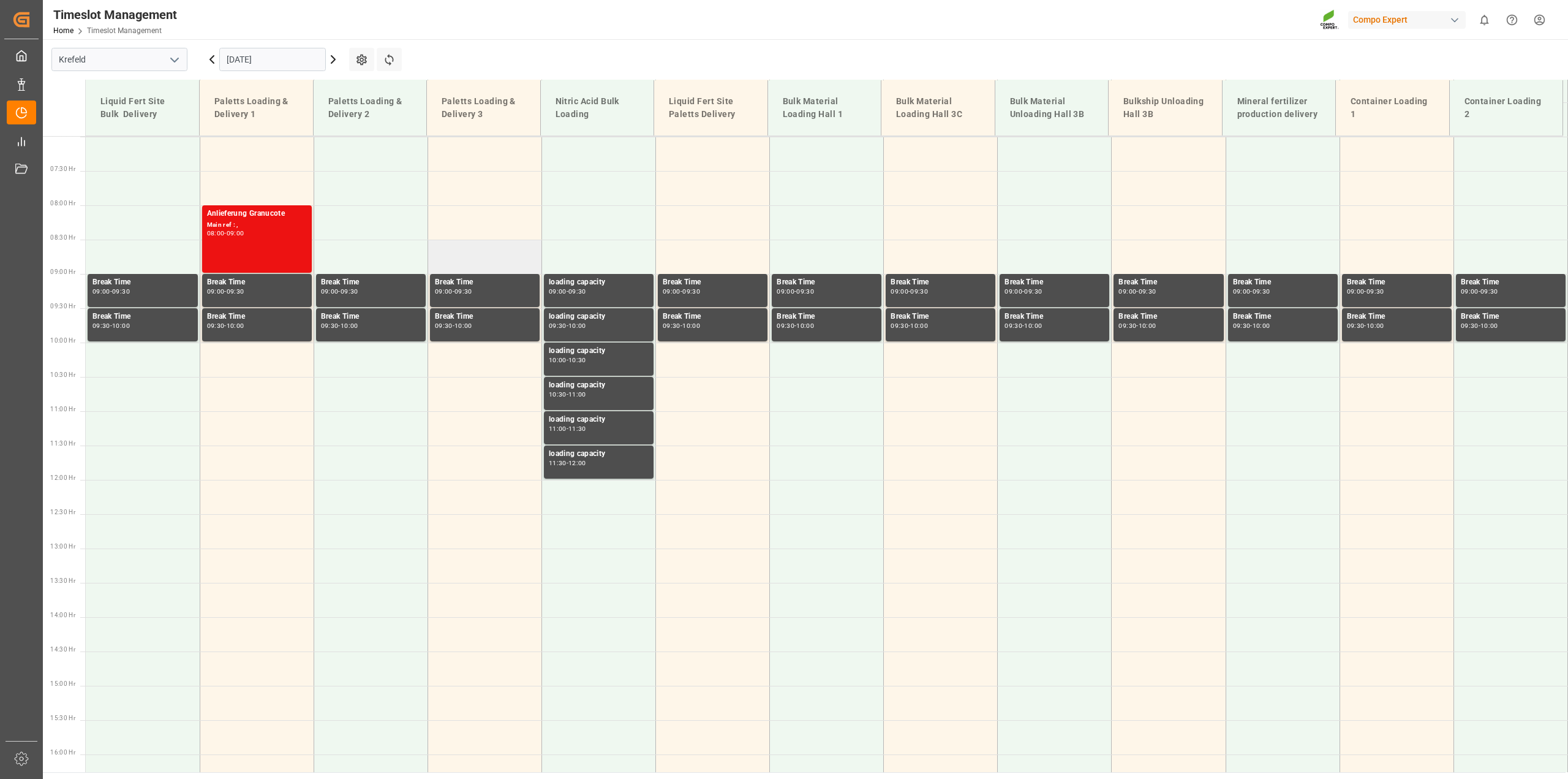
scroll to position [486, 0]
